Goal: Find specific page/section: Find specific page/section

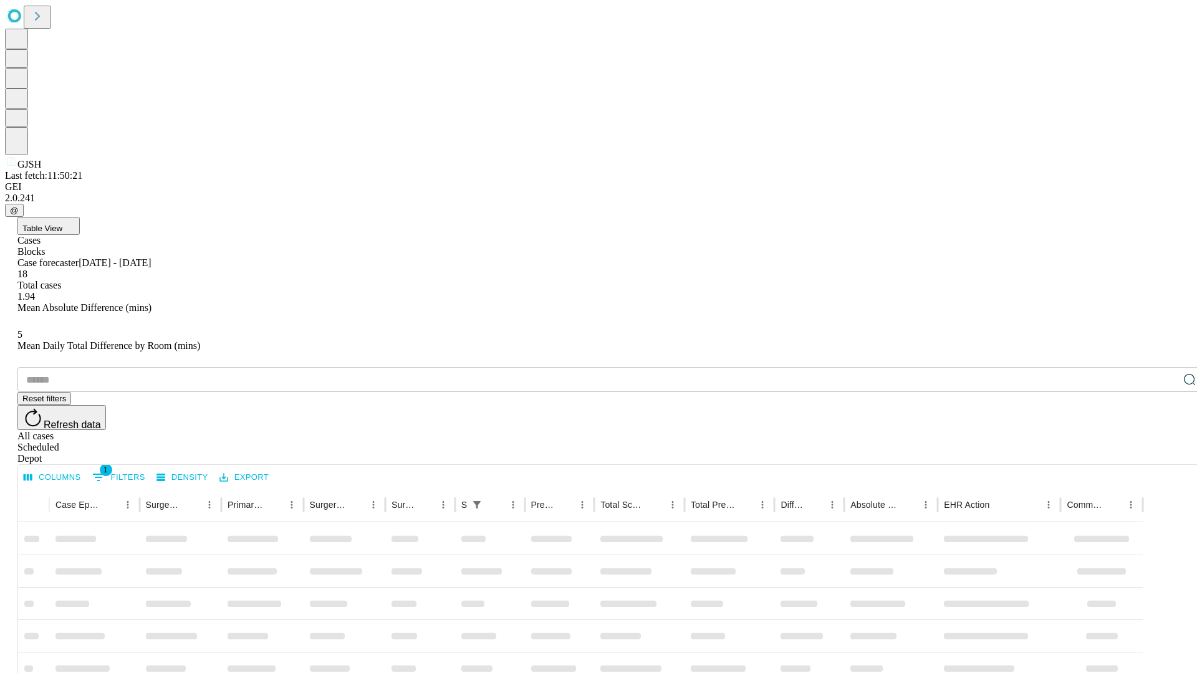
click at [1165, 453] on div "Depot" at bounding box center [610, 458] width 1187 height 11
